Goal: Information Seeking & Learning: Learn about a topic

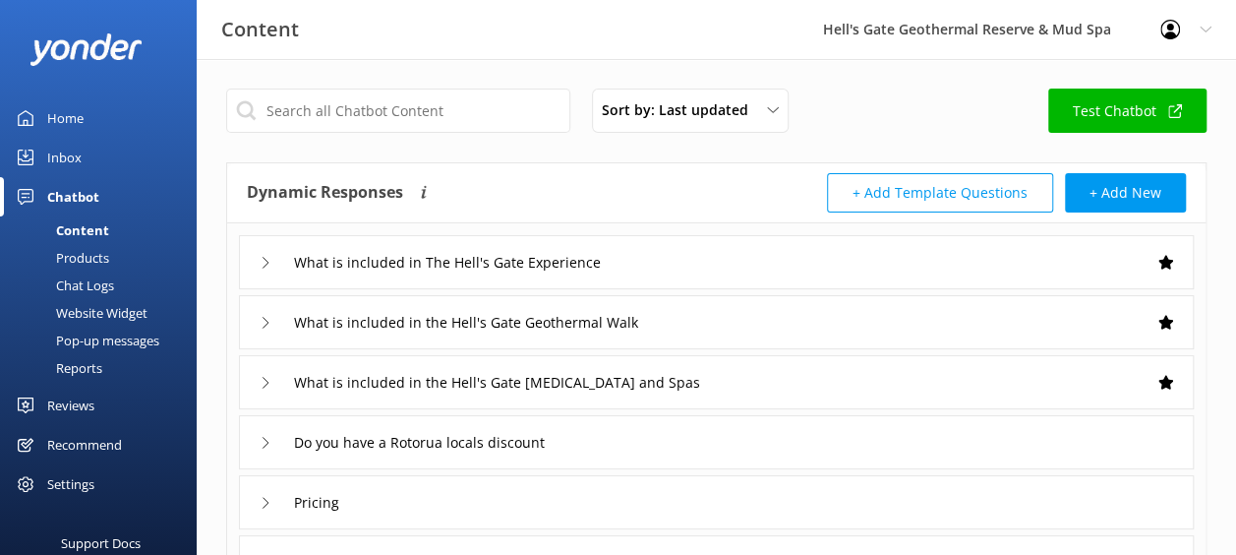
click at [85, 374] on div "Reports" at bounding box center [57, 368] width 90 height 28
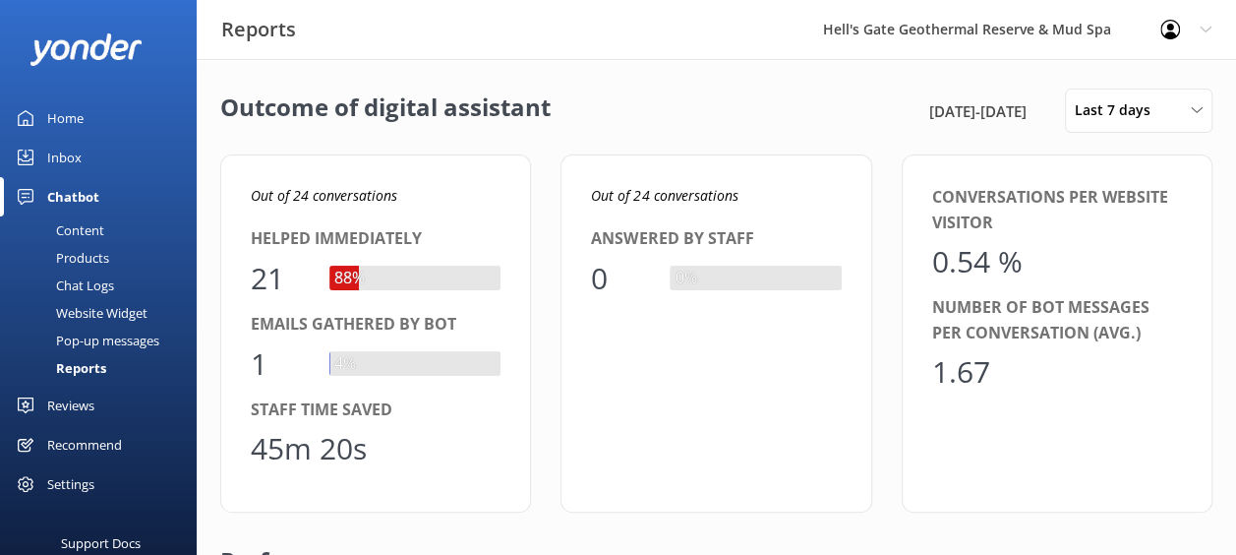
scroll to position [182, 916]
click at [122, 399] on link "Reviews" at bounding box center [98, 404] width 197 height 39
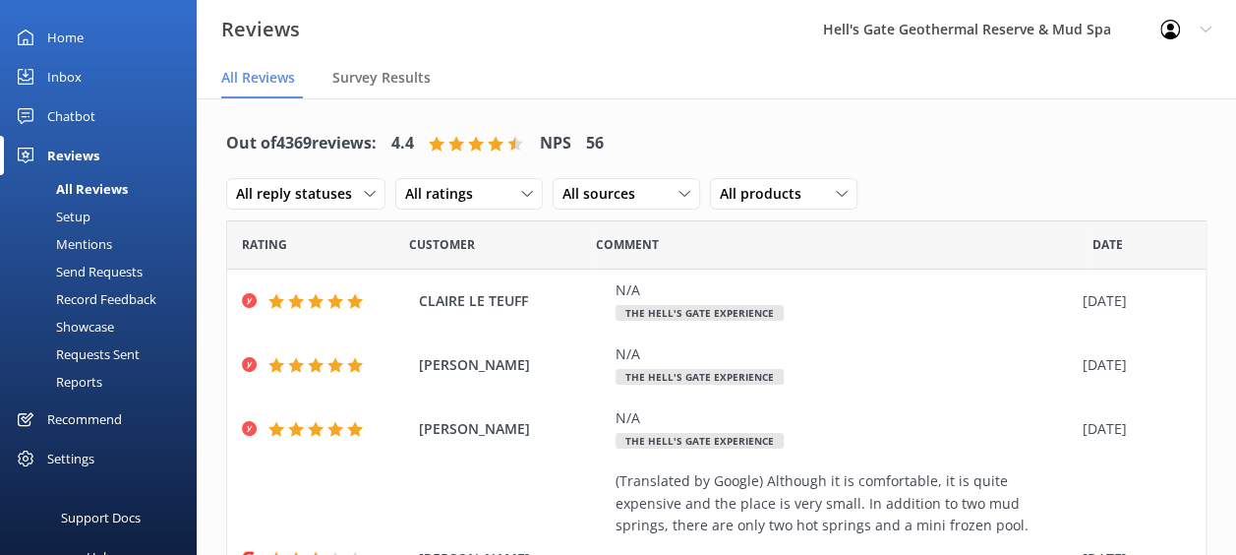
scroll to position [98, 0]
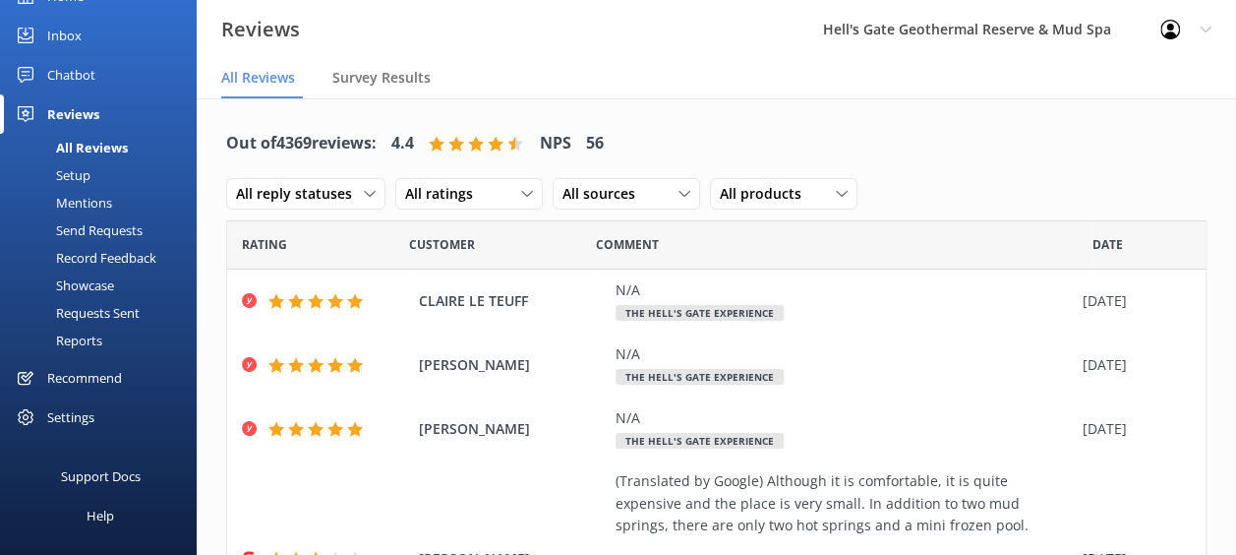
click at [75, 340] on div "Reports" at bounding box center [57, 340] width 90 height 28
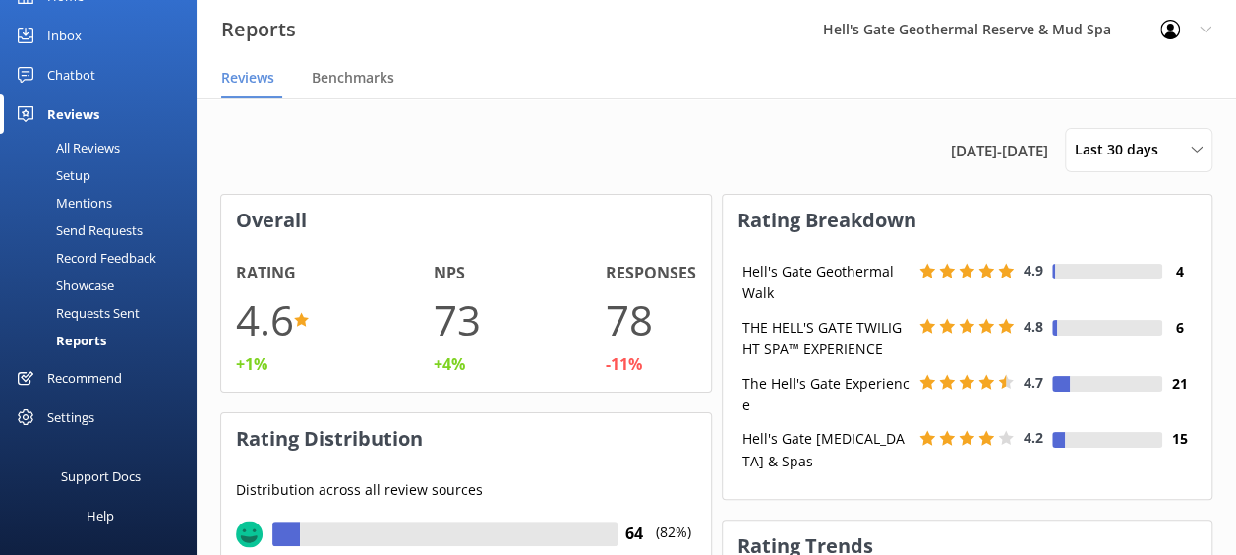
scroll to position [245, 474]
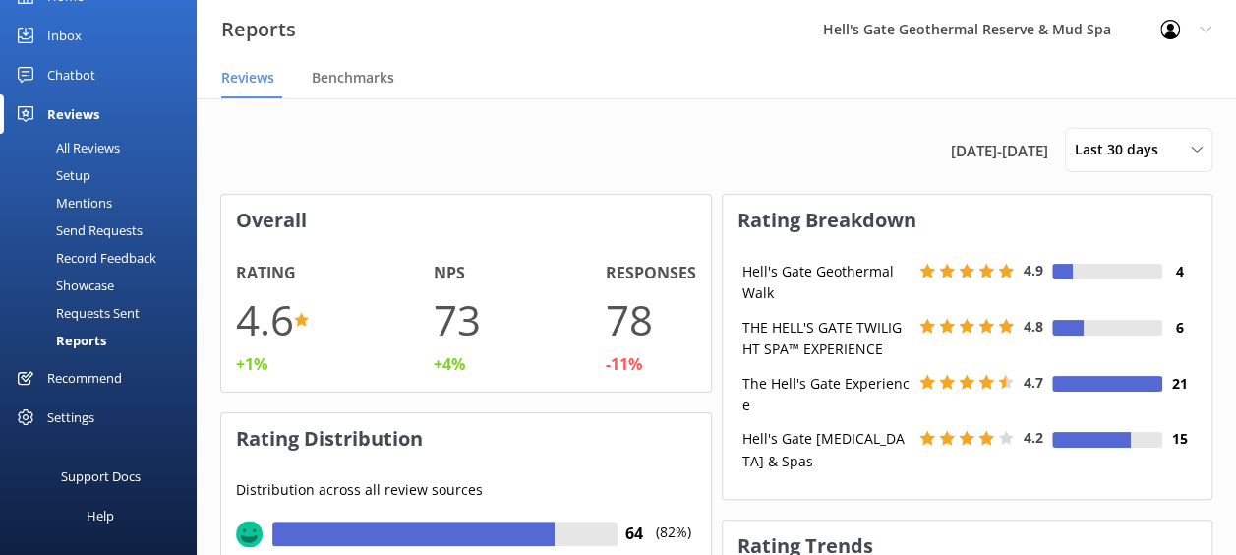
click at [93, 149] on div "All Reviews" at bounding box center [66, 148] width 108 height 28
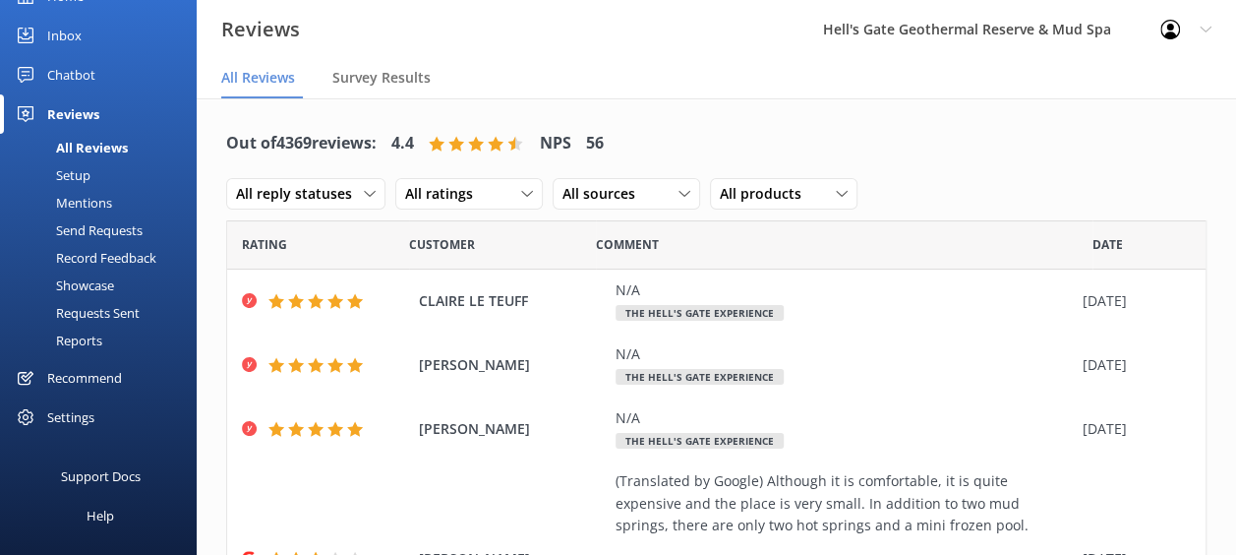
click at [86, 340] on div "Reports" at bounding box center [57, 340] width 90 height 28
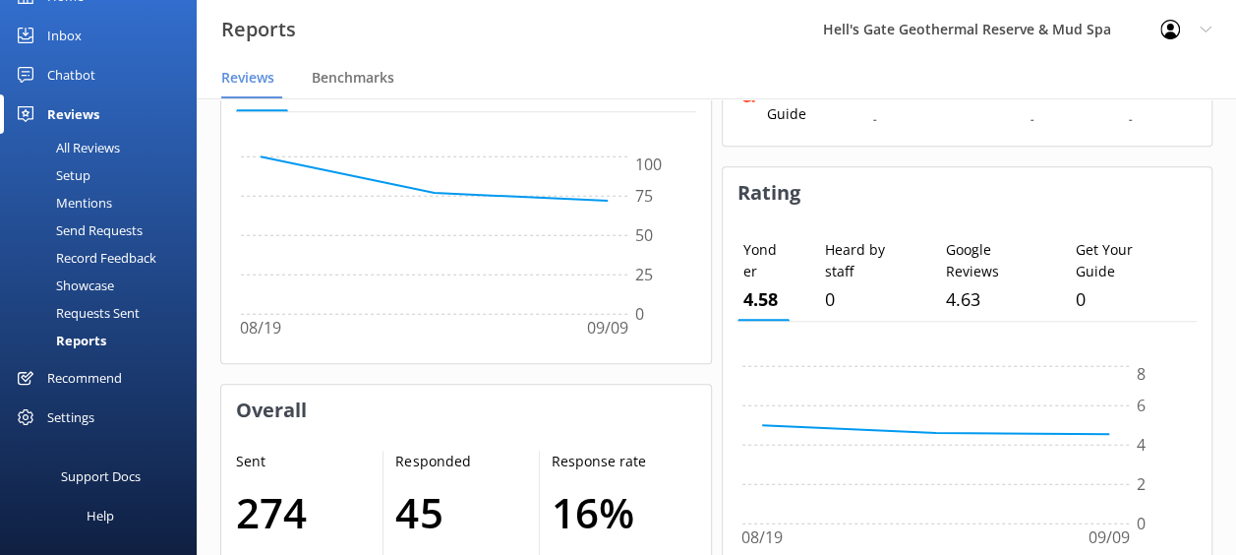
scroll to position [885, 0]
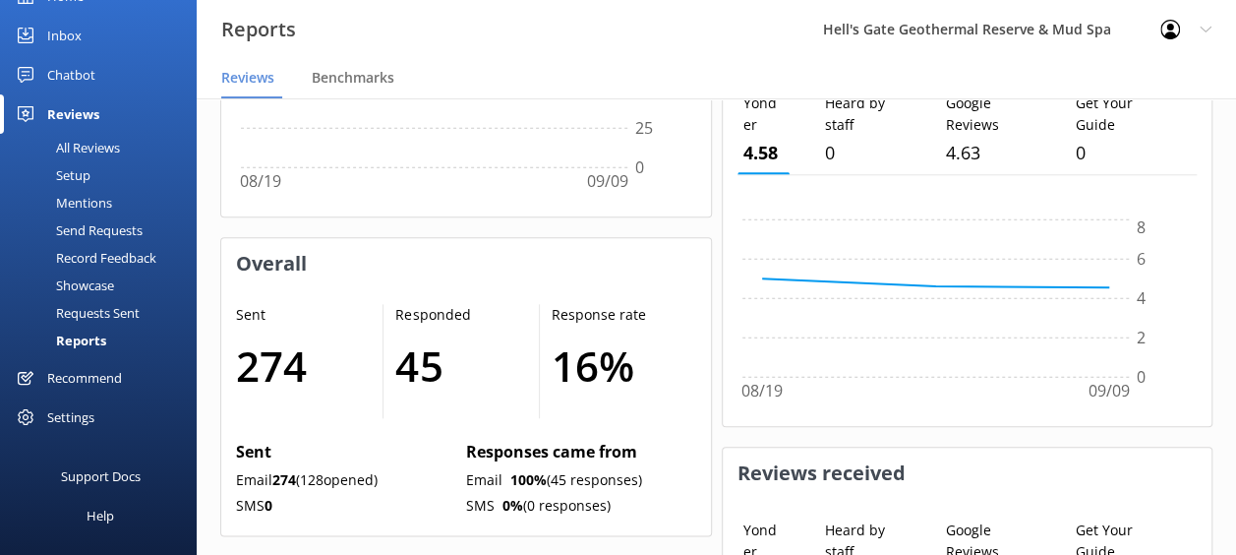
click at [124, 143] on link "All Reviews" at bounding box center [104, 148] width 185 height 28
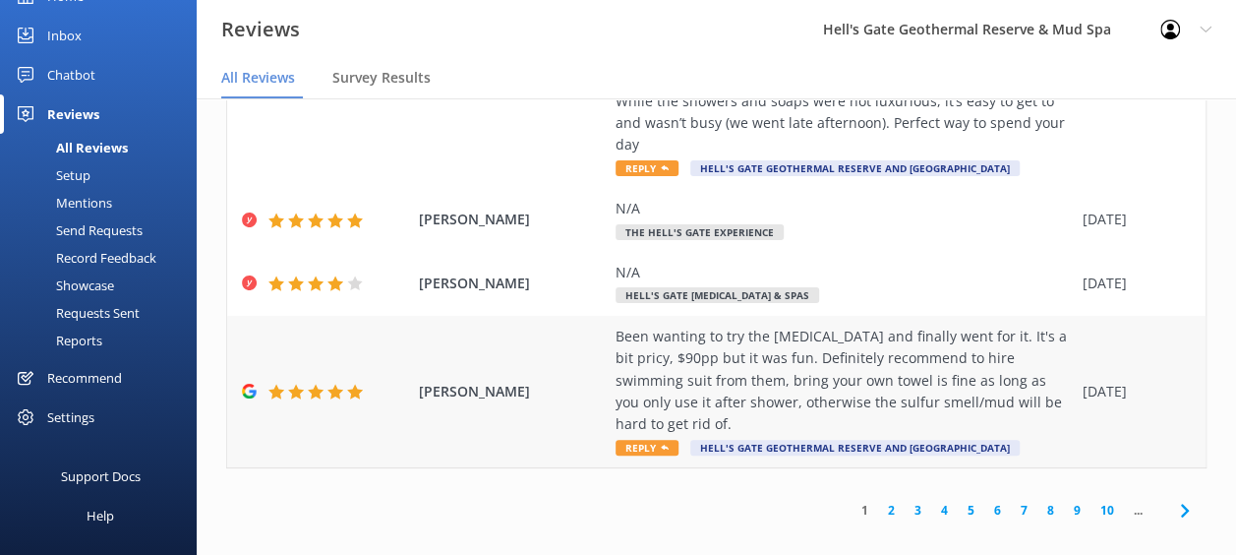
scroll to position [769, 0]
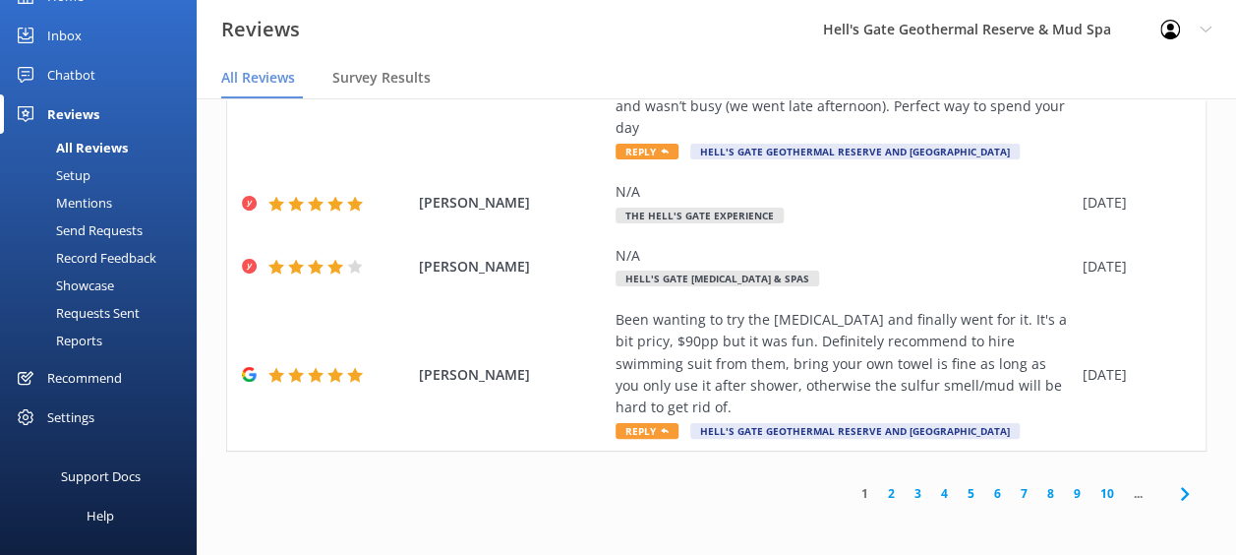
click at [878, 496] on link "2" at bounding box center [891, 493] width 27 height 19
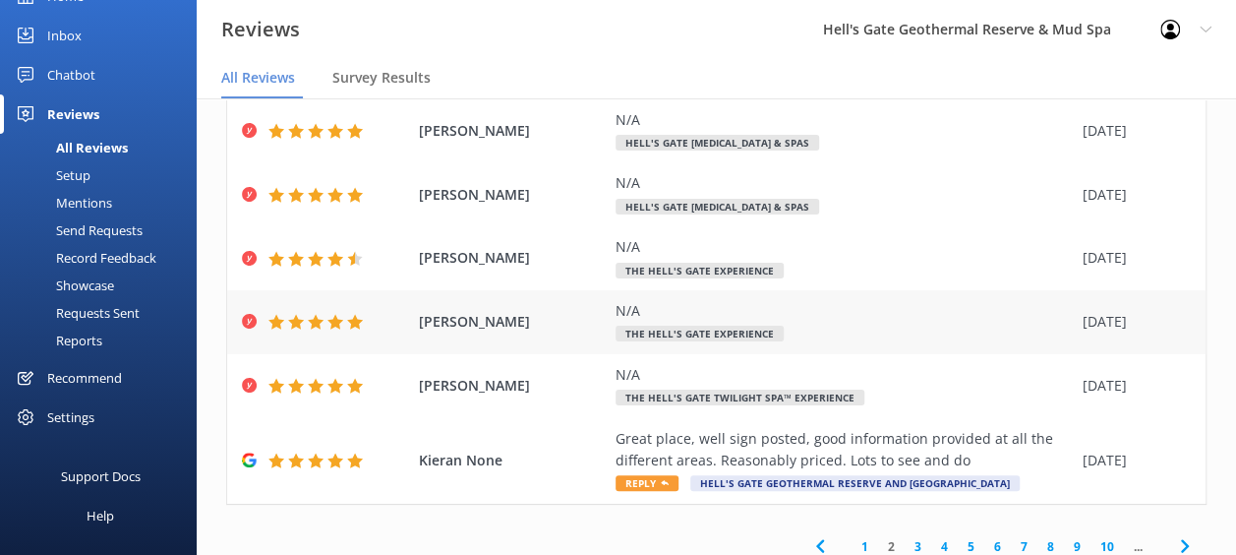
scroll to position [504, 0]
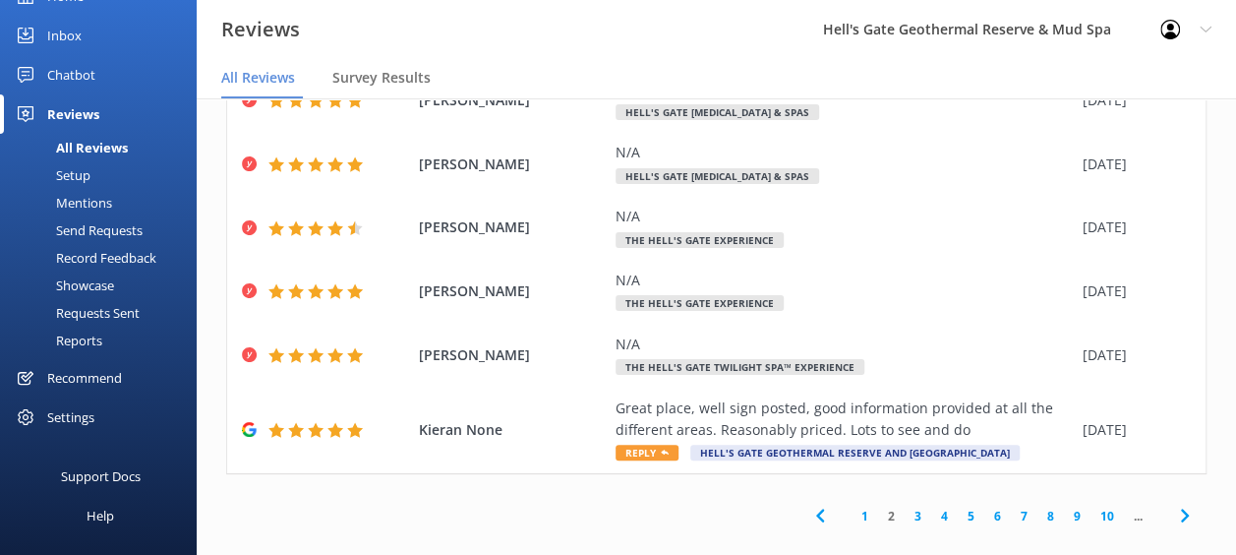
click at [905, 506] on link "3" at bounding box center [918, 515] width 27 height 19
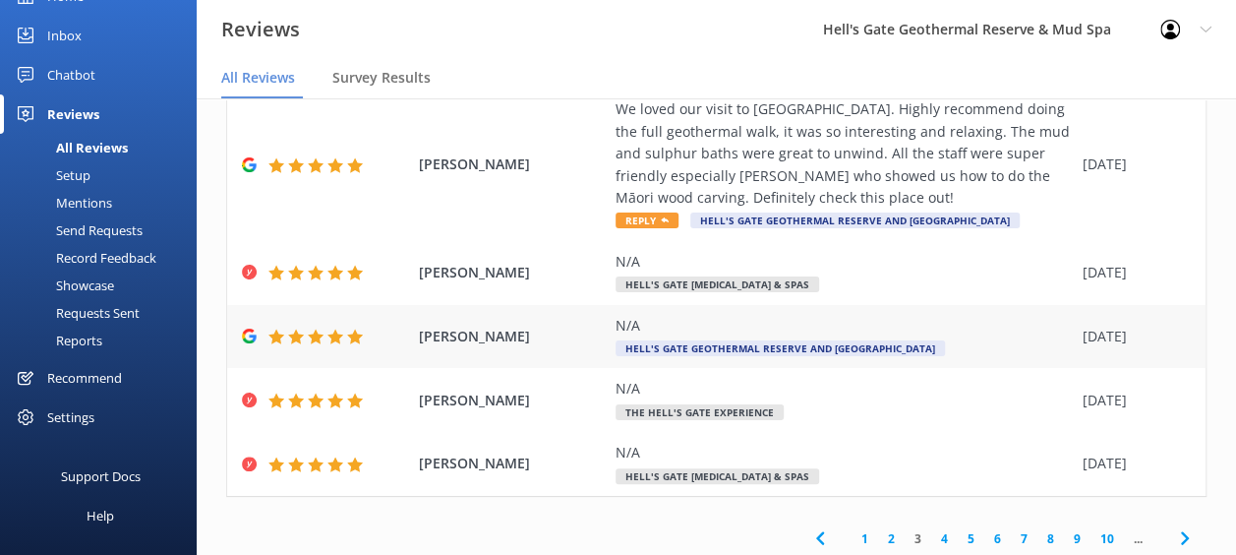
scroll to position [570, 0]
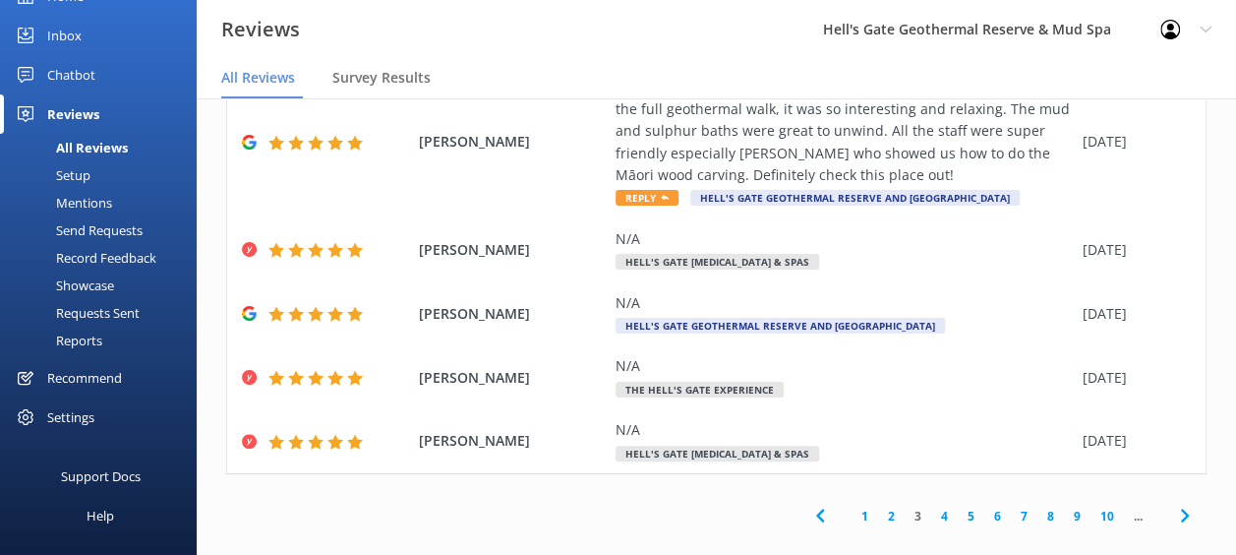
click at [931, 506] on link "4" at bounding box center [944, 515] width 27 height 19
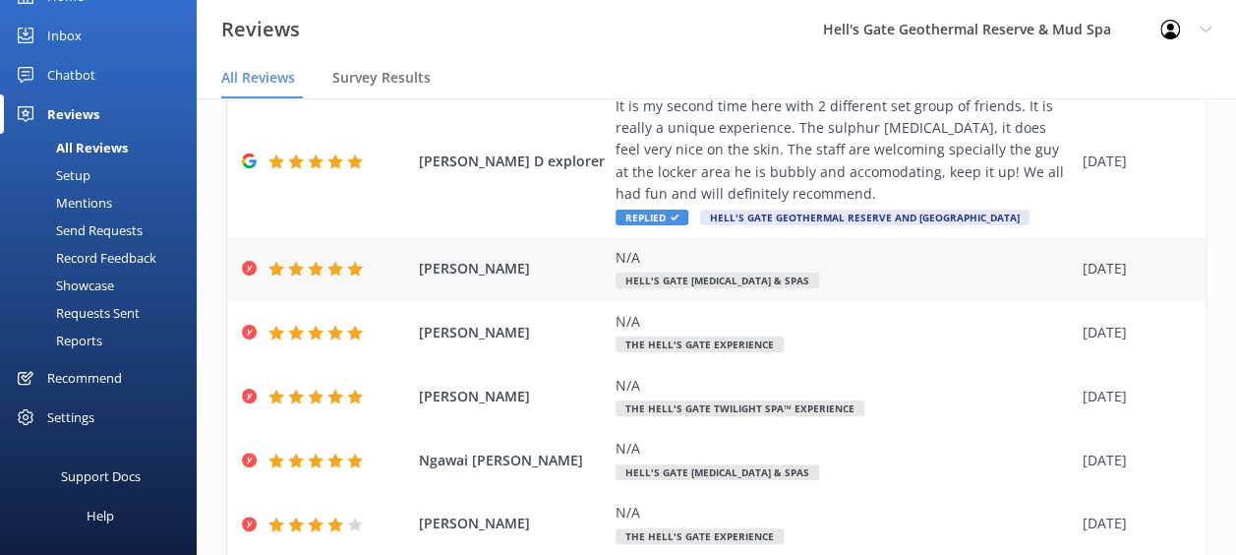
scroll to position [570, 0]
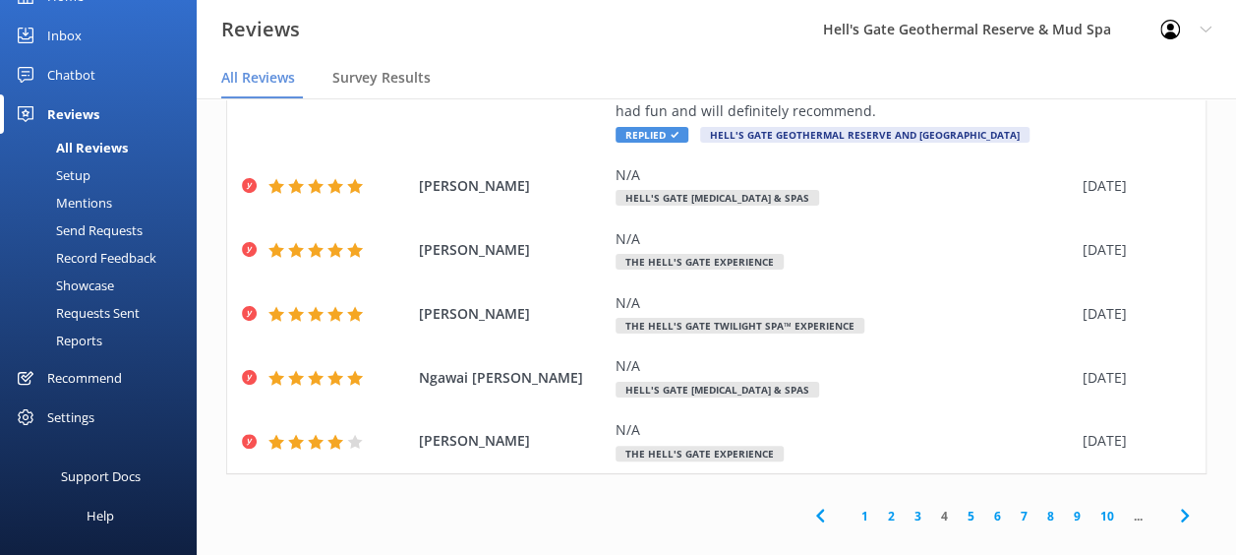
click at [958, 506] on link "5" at bounding box center [971, 515] width 27 height 19
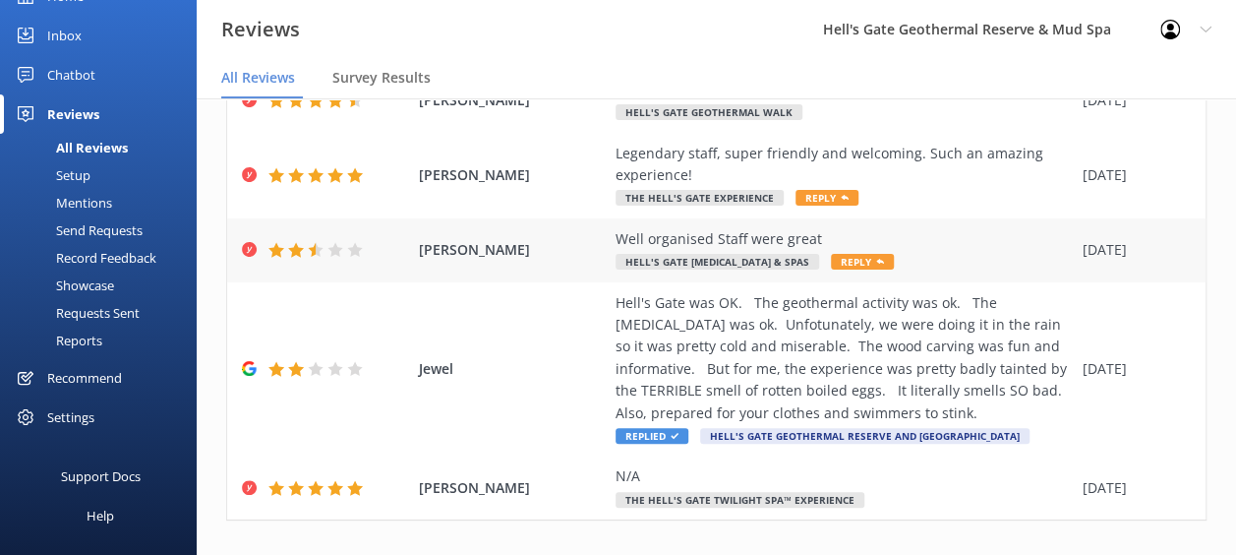
scroll to position [659, 0]
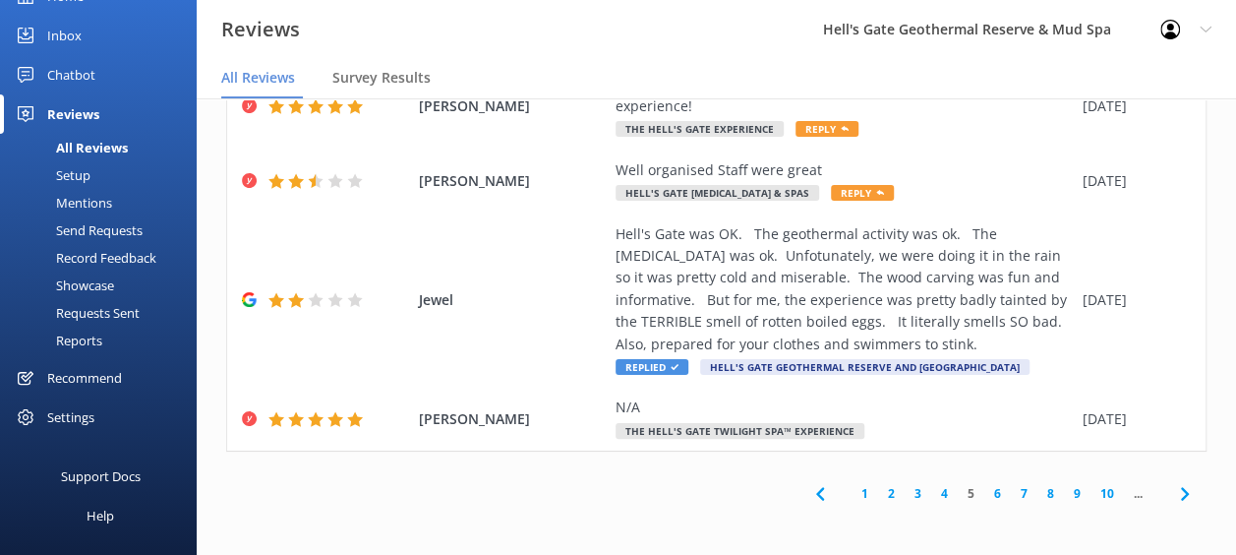
click at [984, 491] on link "6" at bounding box center [997, 493] width 27 height 19
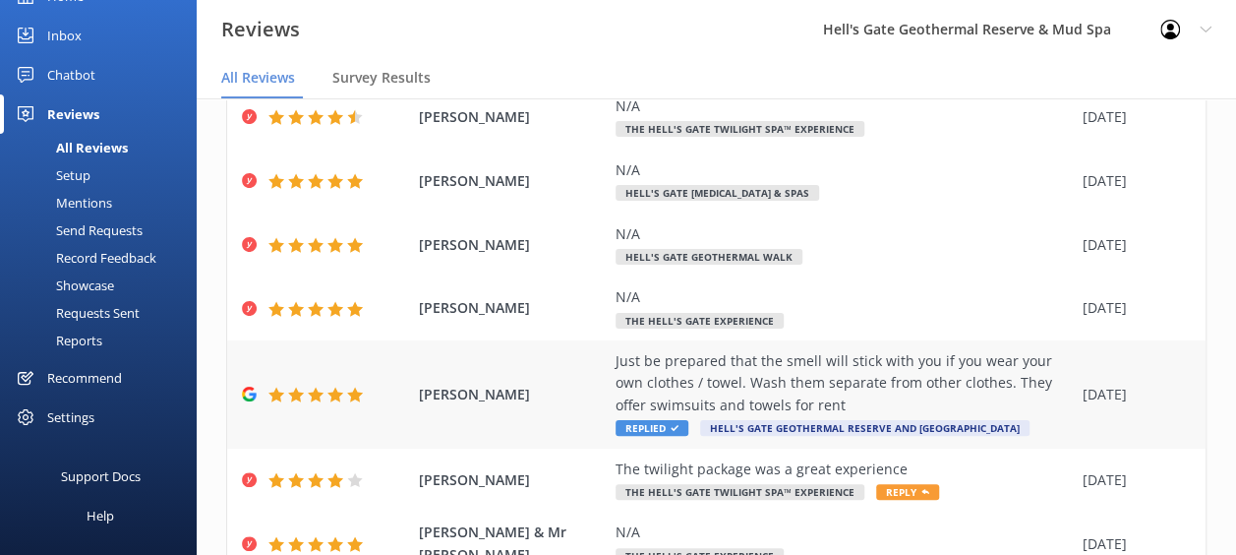
scroll to position [460, 0]
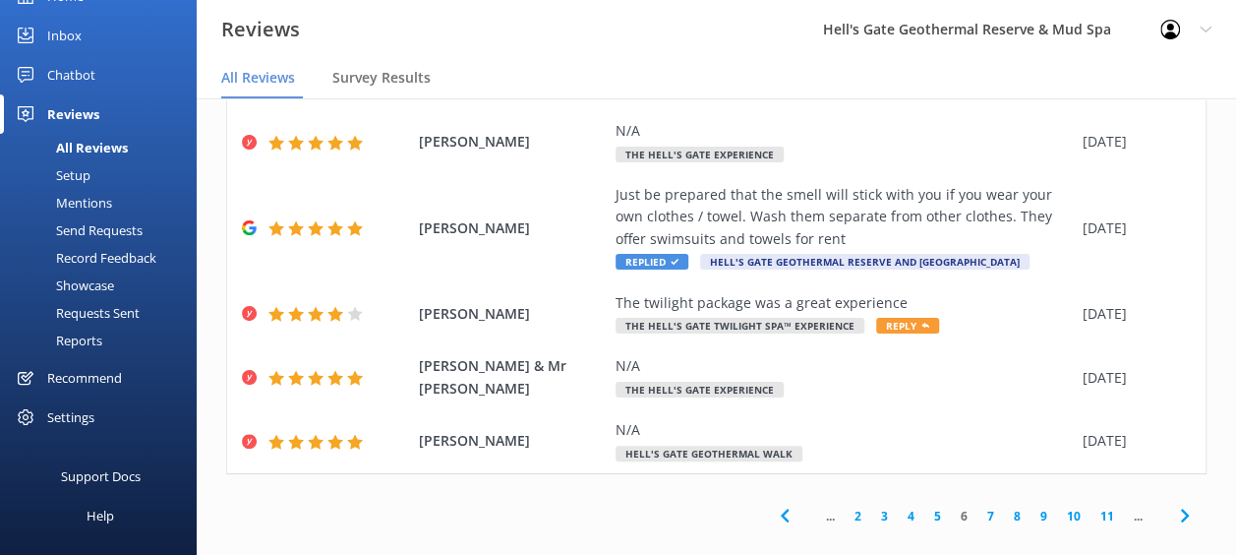
click at [977, 506] on link "7" at bounding box center [990, 515] width 27 height 19
